Goal: Task Accomplishment & Management: Complete application form

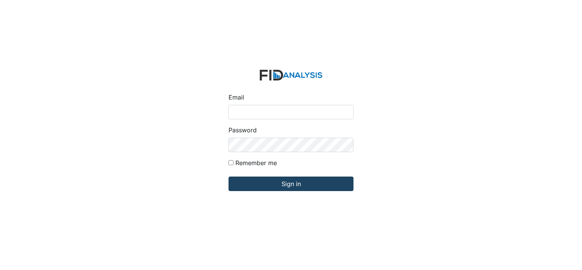
type input "[EMAIL_ADDRESS][DOMAIN_NAME]"
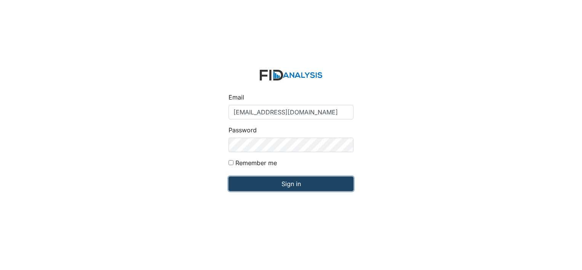
click at [303, 185] on input "Sign in" at bounding box center [291, 183] width 125 height 14
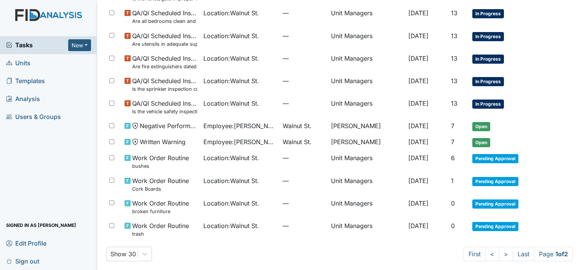
scroll to position [482, 0]
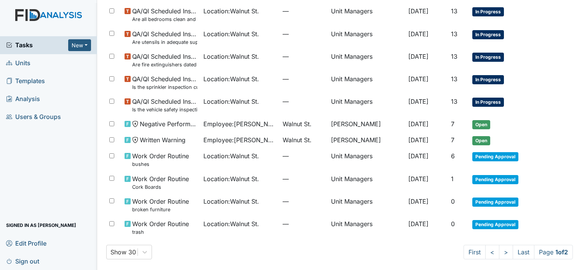
click at [46, 63] on link "Units" at bounding box center [48, 63] width 97 height 18
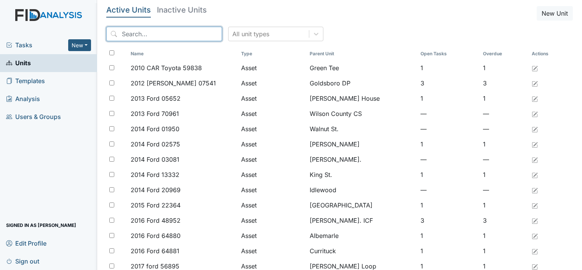
click at [151, 34] on input "search" at bounding box center [164, 34] width 116 height 14
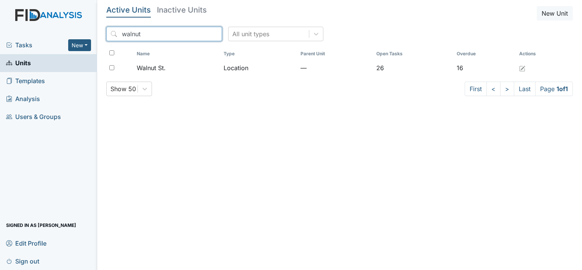
type input "walnut"
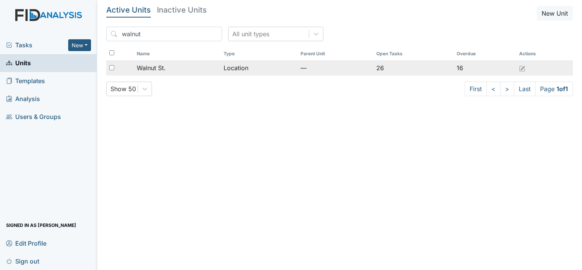
click at [168, 69] on div "Walnut St." at bounding box center [177, 67] width 81 height 9
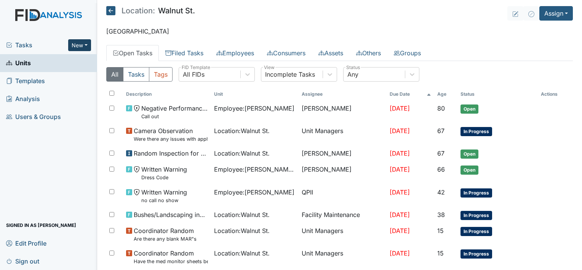
click at [82, 44] on button "New" at bounding box center [79, 45] width 23 height 12
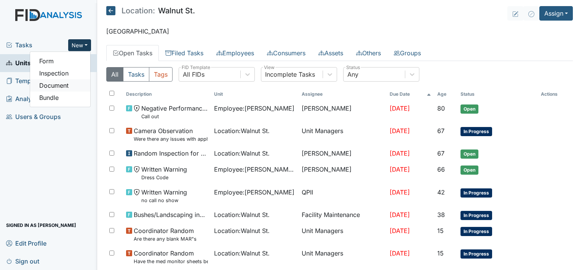
click at [61, 87] on link "Document" at bounding box center [60, 85] width 60 height 12
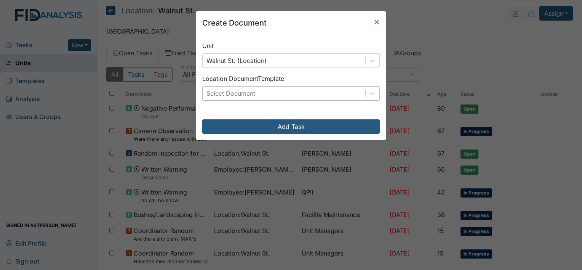
click at [246, 91] on div "Select Document" at bounding box center [231, 93] width 49 height 9
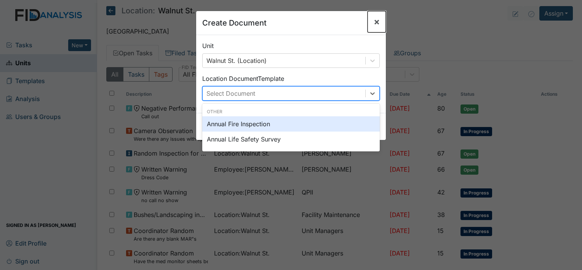
click at [375, 19] on span "×" at bounding box center [377, 21] width 6 height 11
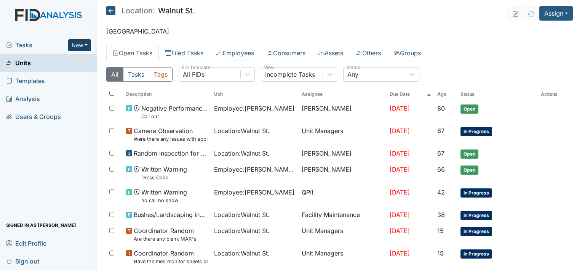
click at [79, 47] on button "New" at bounding box center [79, 45] width 23 height 12
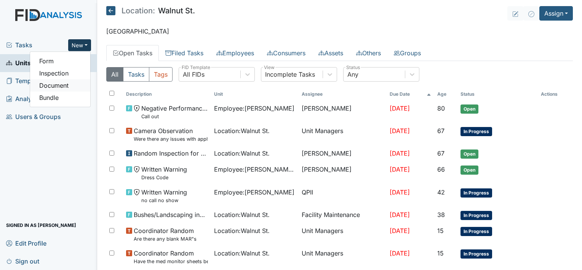
click at [62, 84] on link "Document" at bounding box center [60, 85] width 60 height 12
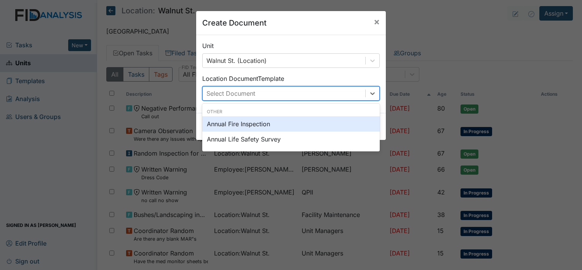
click at [261, 95] on div "Select Document" at bounding box center [284, 94] width 163 height 14
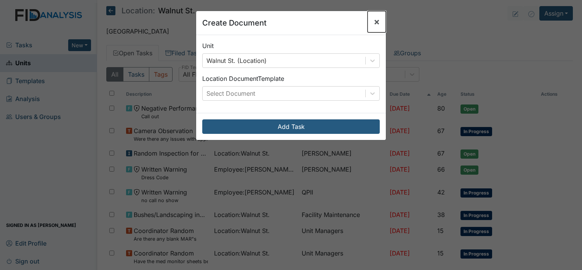
click at [374, 23] on span "×" at bounding box center [377, 21] width 6 height 11
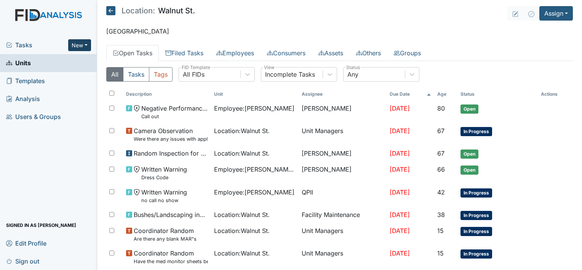
click at [79, 42] on button "New" at bounding box center [79, 45] width 23 height 12
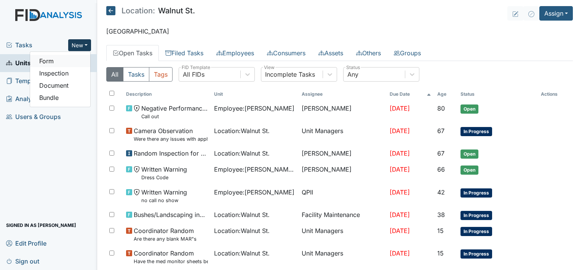
click at [69, 62] on link "Form" at bounding box center [60, 61] width 60 height 12
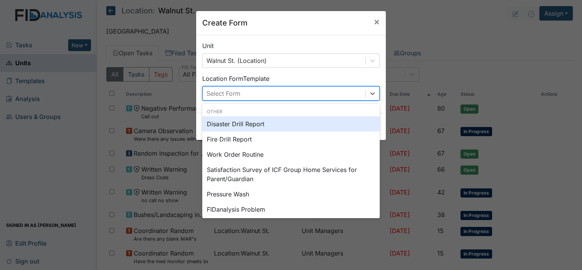
click at [313, 95] on div "Select Form" at bounding box center [284, 94] width 163 height 14
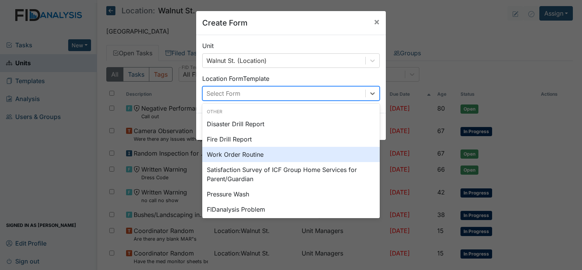
click at [283, 157] on div "Work Order Routine" at bounding box center [291, 154] width 178 height 15
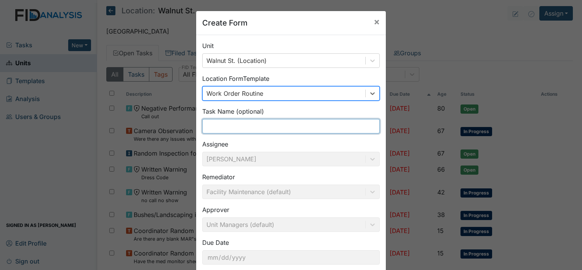
click at [232, 128] on input "text" at bounding box center [291, 126] width 178 height 14
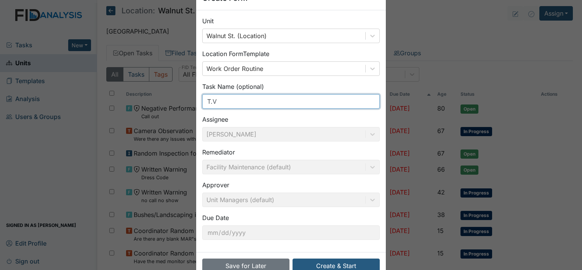
scroll to position [44, 0]
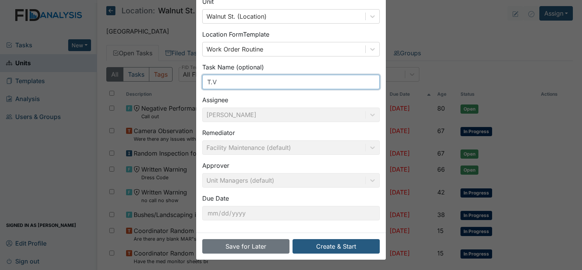
click at [227, 82] on input "T.V" at bounding box center [291, 82] width 178 height 14
type input "T.V Hung"
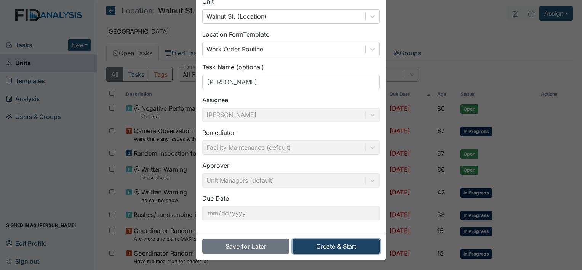
click at [330, 242] on button "Create & Start" at bounding box center [336, 246] width 87 height 14
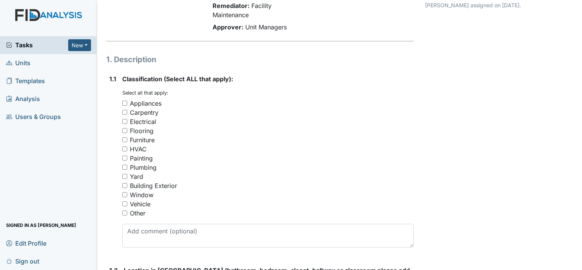
scroll to position [75, 0]
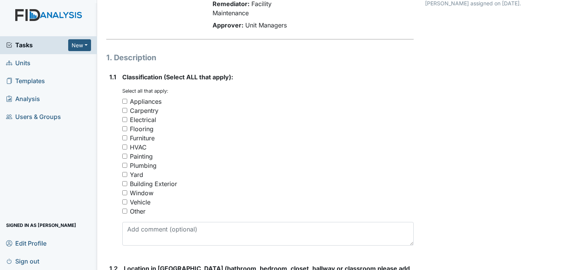
click at [124, 211] on input "Other" at bounding box center [124, 210] width 5 height 5
checkbox input "true"
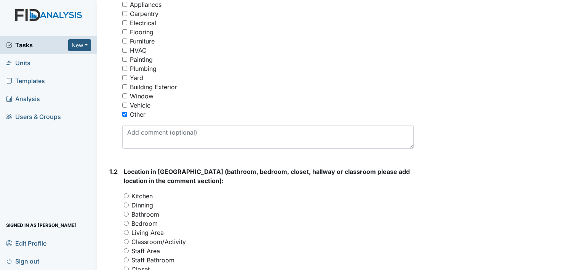
scroll to position [177, 0]
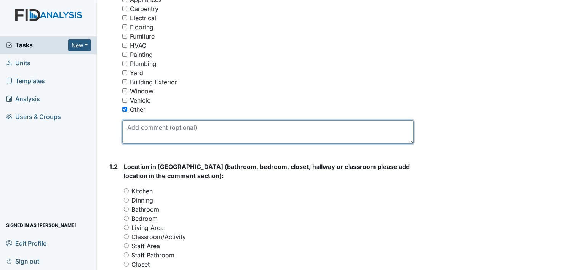
click at [202, 139] on textarea at bounding box center [268, 132] width 292 height 24
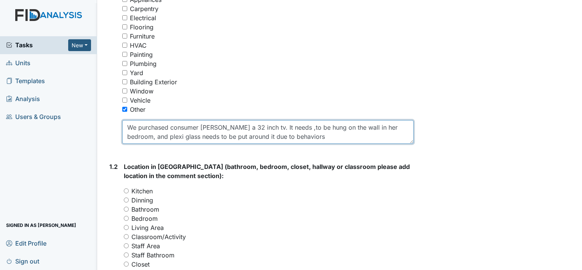
click at [281, 136] on textarea "We purchased consumer R.J a 32 inch tv. It needs ,to be hung on the wall in her…" at bounding box center [268, 132] width 292 height 24
click at [143, 136] on textarea "We purchased consumer R.J a 32 inch tv. It needs ,to be hung on the wall in her…" at bounding box center [268, 132] width 292 height 24
click at [298, 136] on textarea "We purchased consumer R.J a 32 inch tv. It needs ,to be hung on the wall in her…" at bounding box center [268, 132] width 292 height 24
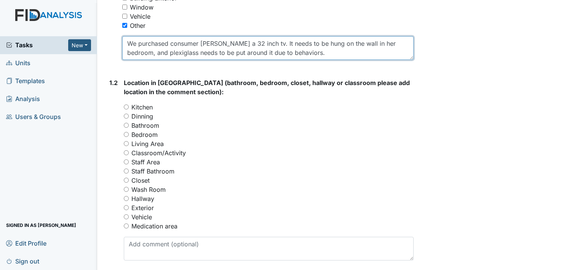
scroll to position [270, 0]
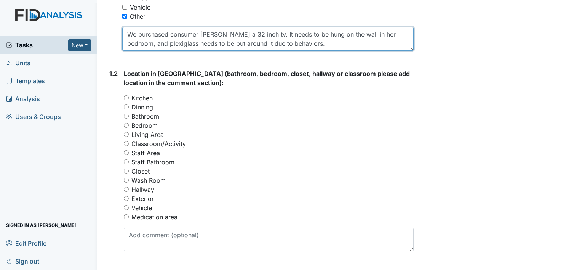
type textarea "We purchased consumer R.J a 32 inch tv. It needs to be hung on the wall in her …"
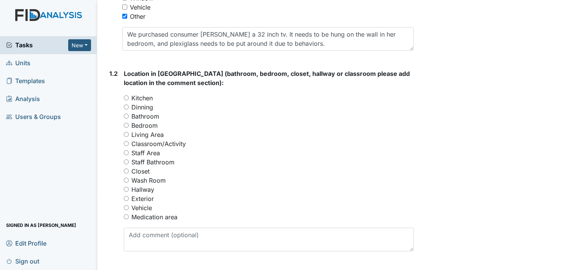
click at [125, 125] on input "Bedroom" at bounding box center [126, 125] width 5 height 5
radio input "true"
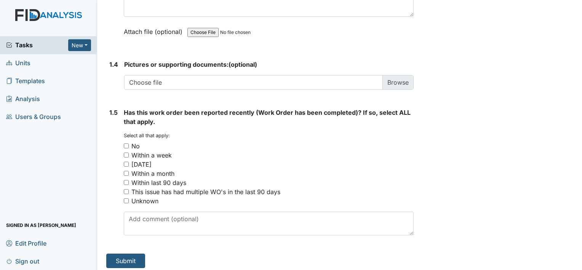
scroll to position [565, 0]
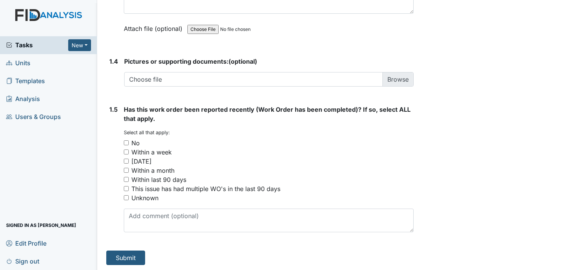
click at [125, 141] on input "No" at bounding box center [126, 142] width 5 height 5
checkbox input "true"
click at [126, 253] on button "Submit" at bounding box center [125, 257] width 39 height 14
